Goal: Find specific page/section: Find specific page/section

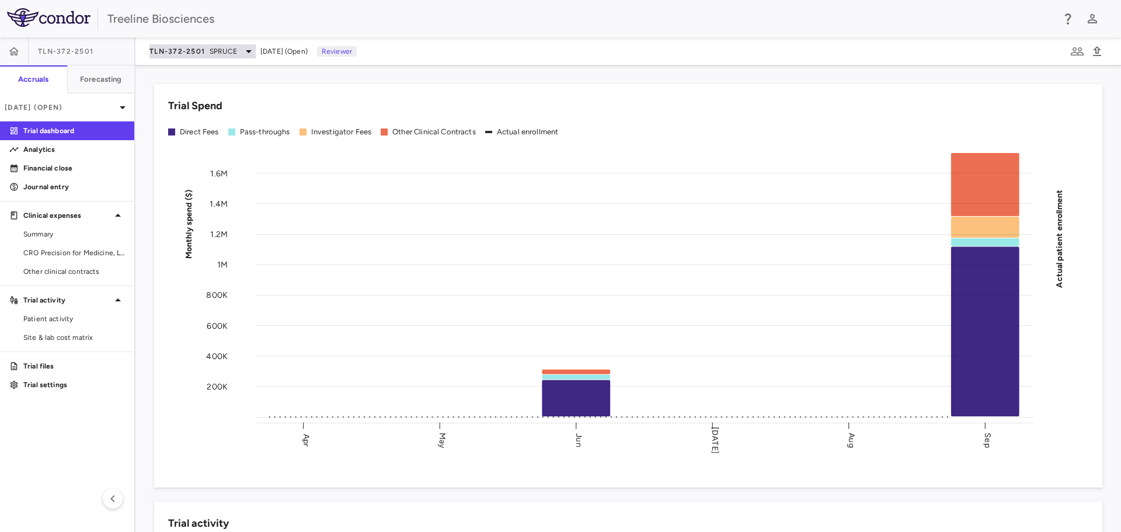
click at [234, 55] on span "SPRUCE" at bounding box center [223, 51] width 27 height 11
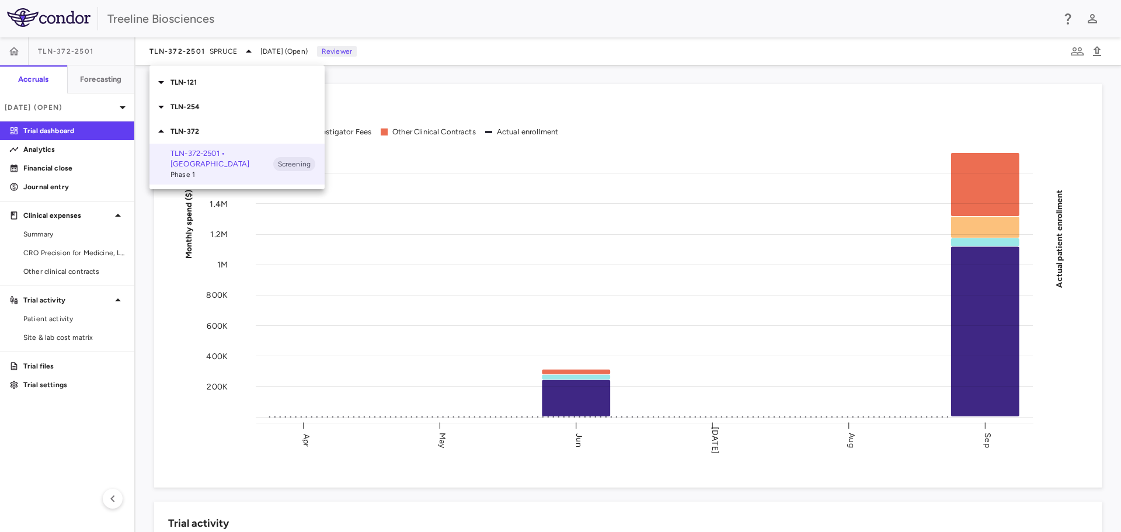
click at [203, 107] on p "TLN-254" at bounding box center [248, 107] width 154 height 11
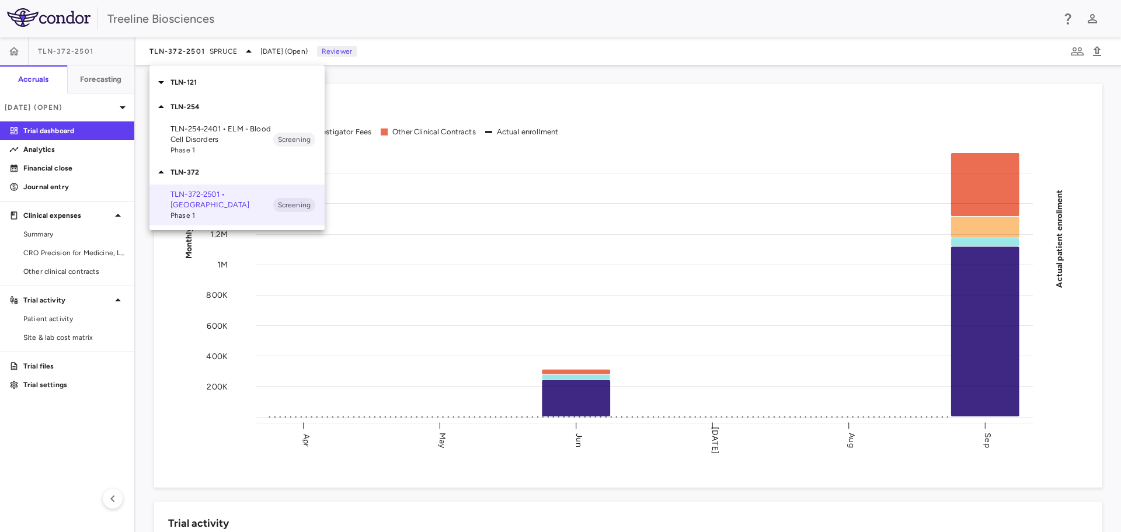
click at [199, 132] on p "TLN-254-2401 • ELM - Blood Cell Disorders" at bounding box center [222, 134] width 103 height 21
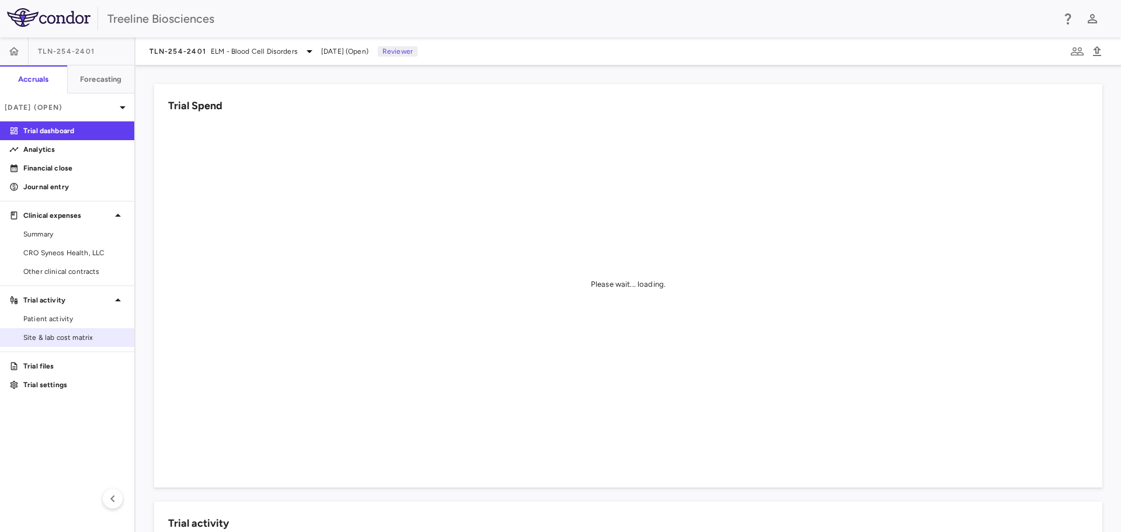
click at [49, 337] on span "Site & lab cost matrix" at bounding box center [74, 337] width 102 height 11
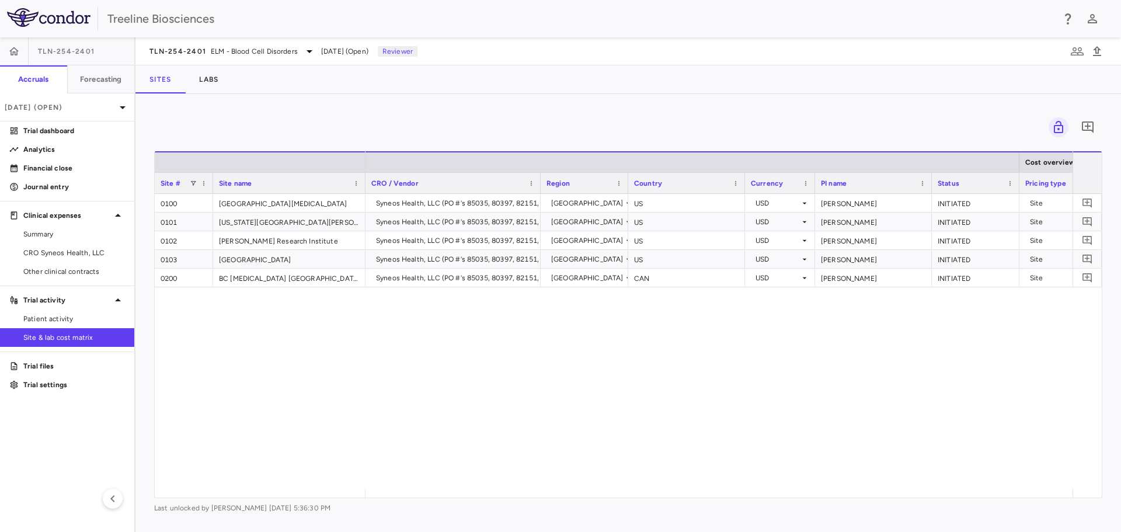
drag, startPoint x: 328, startPoint y: 180, endPoint x: 364, endPoint y: 179, distance: 35.6
click at [364, 179] on div at bounding box center [365, 183] width 5 height 20
click at [983, 109] on div "0 Press ENTER to sort. Press ALT DOWN to open column menu Drag here to set row …" at bounding box center [629, 313] width 986 height 438
